Goal: Task Accomplishment & Management: Use online tool/utility

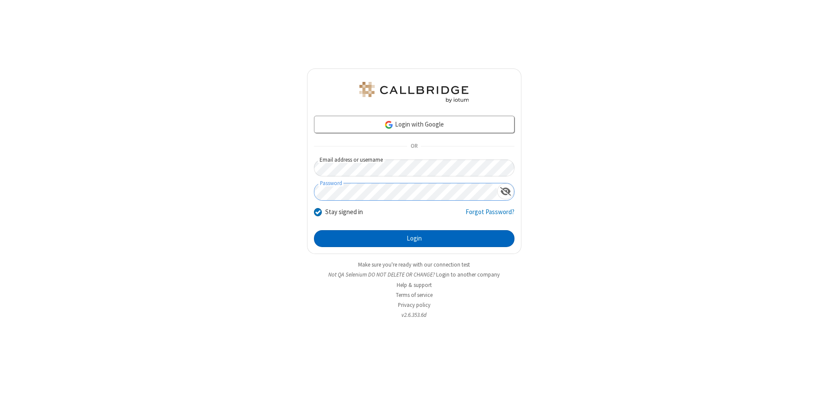
click at [414, 238] on button "Login" at bounding box center [414, 238] width 200 height 17
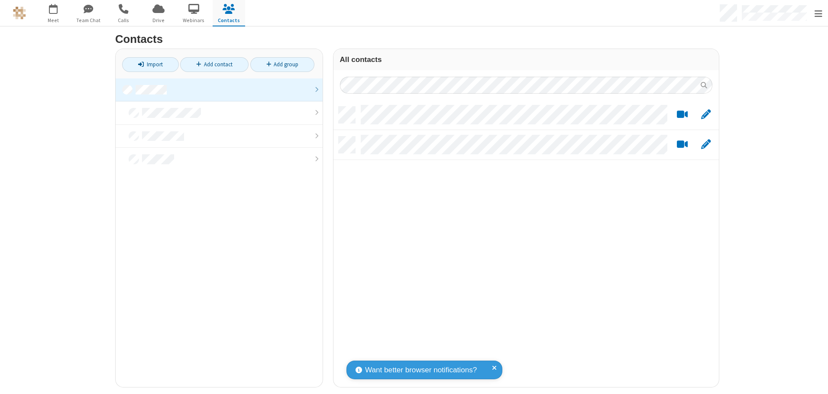
scroll to position [281, 379]
